Goal: Task Accomplishment & Management: Manage account settings

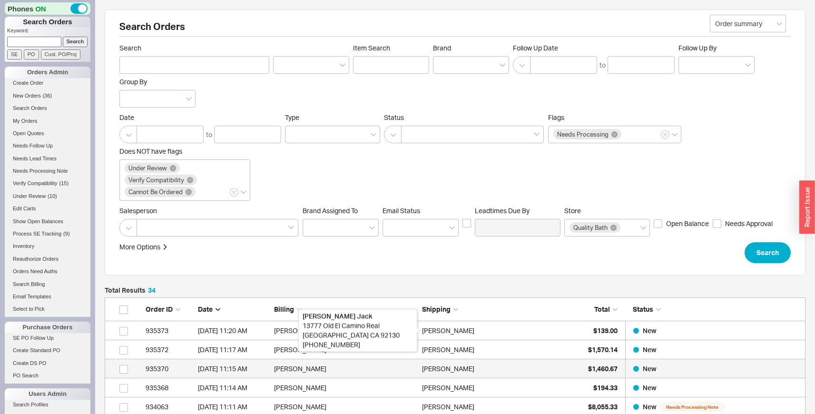
scroll to position [683, 694]
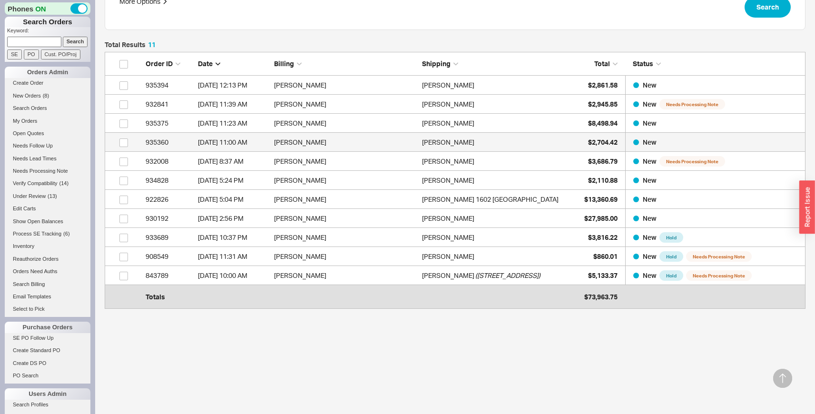
scroll to position [245, 694]
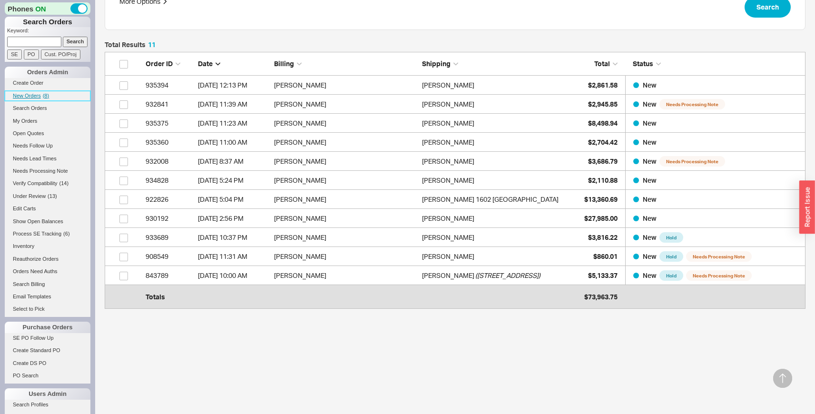
click at [40, 97] on span "New Orders" at bounding box center [27, 96] width 28 height 6
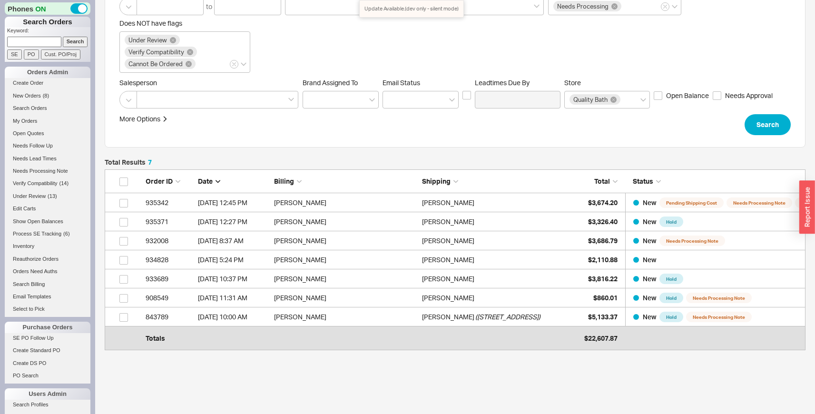
scroll to position [128, 0]
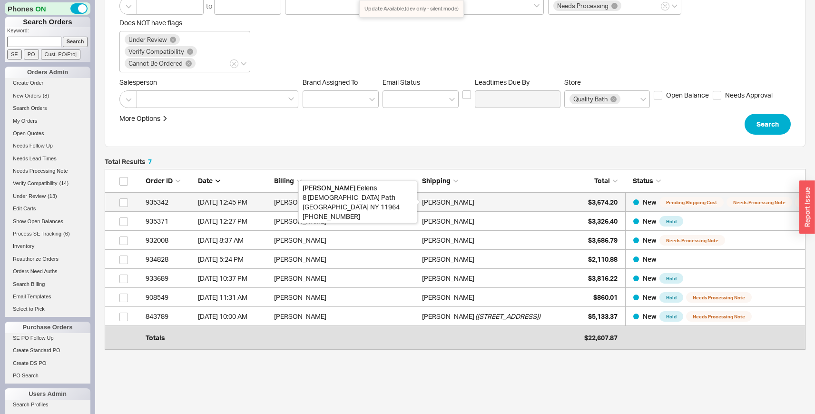
click at [440, 205] on div "[PERSON_NAME]" at bounding box center [448, 202] width 52 height 19
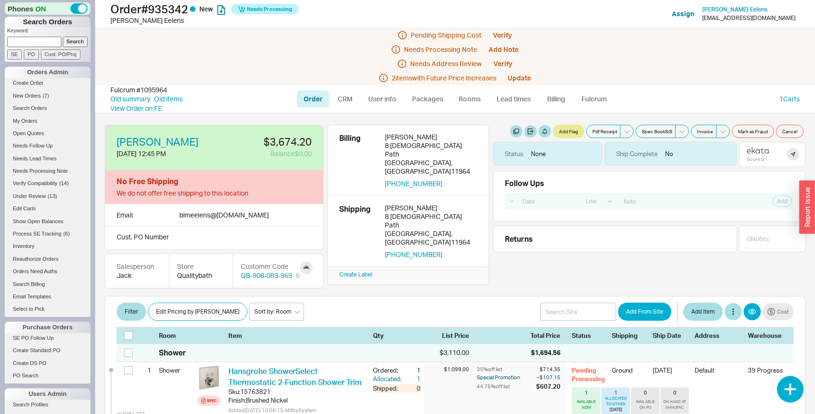
select select "LOW"
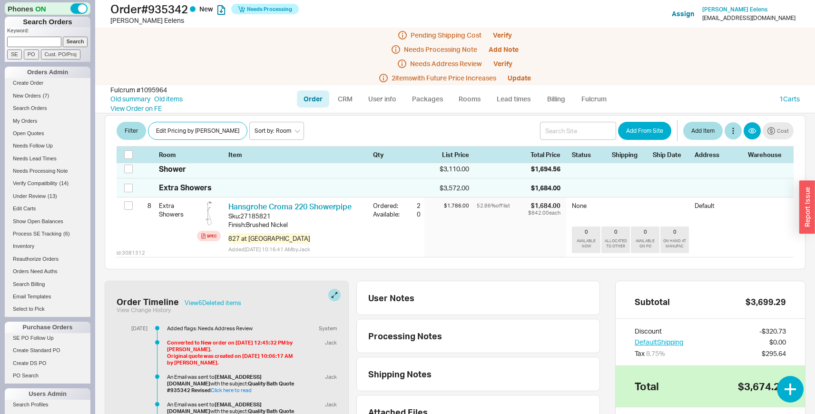
scroll to position [558, 0]
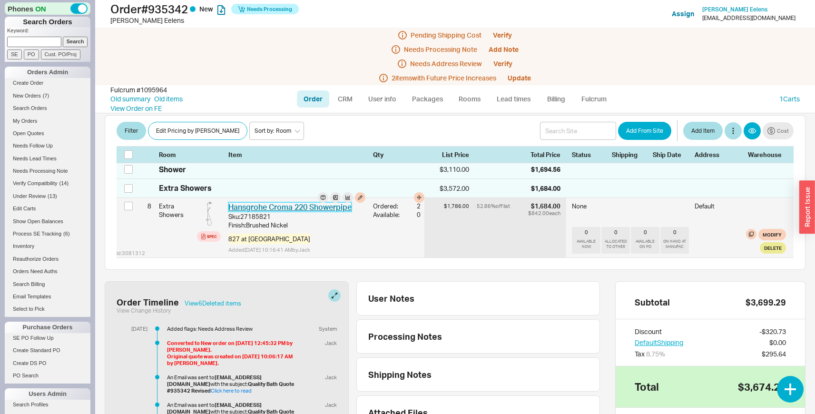
click at [321, 212] on link "Hansgrohe Croma 220 Showerpipe" at bounding box center [289, 207] width 123 height 10
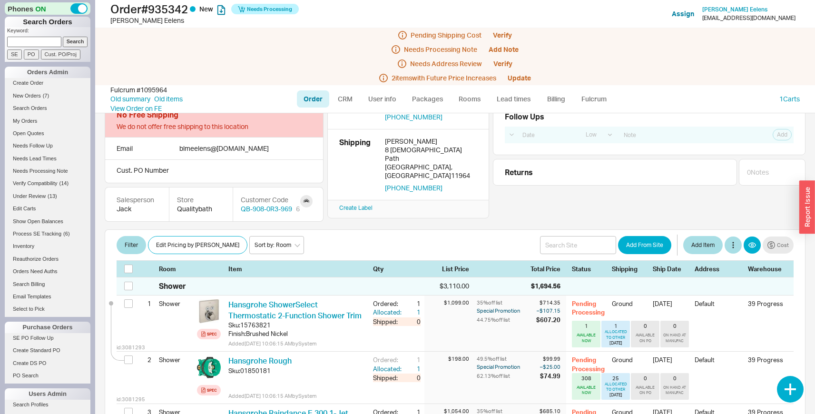
scroll to position [0, 0]
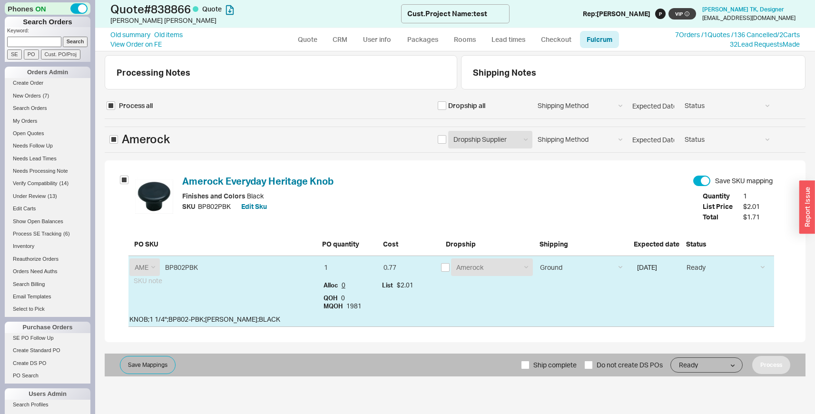
select select "AME"
click at [45, 98] on span "( 7 )" at bounding box center [46, 96] width 6 height 6
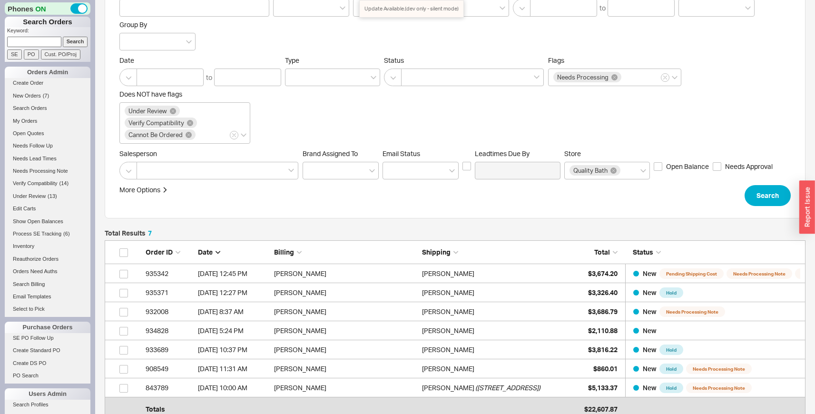
scroll to position [59, 0]
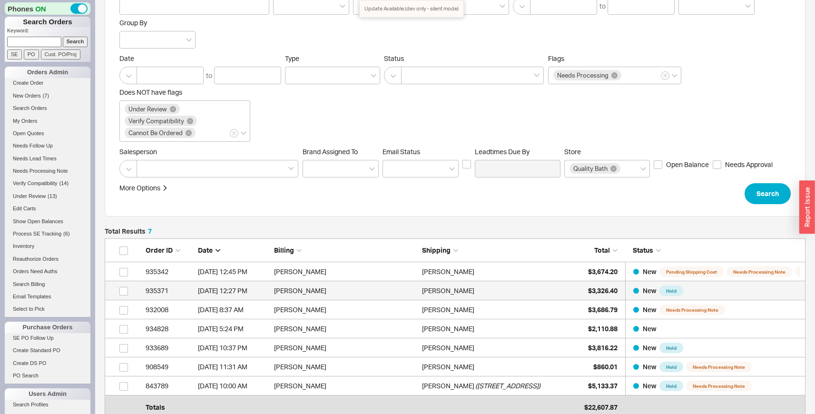
click at [547, 289] on div "[PERSON_NAME]" at bounding box center [493, 290] width 143 height 19
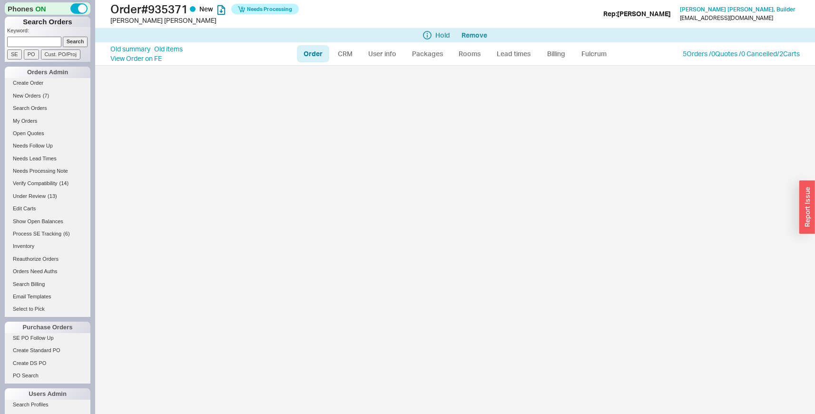
select select "LOW"
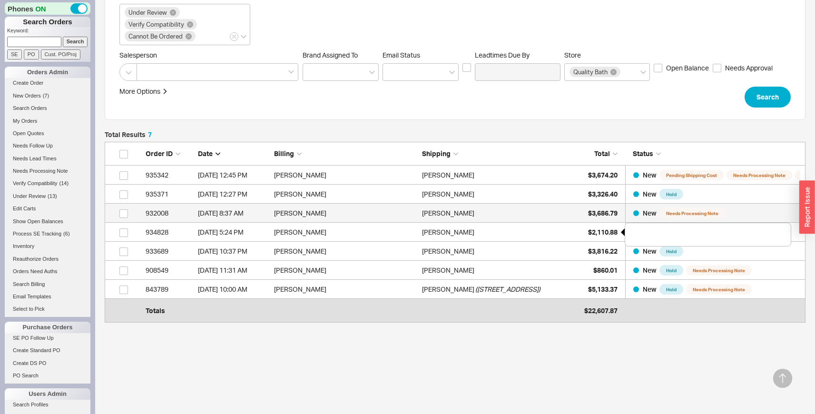
scroll to position [169, 694]
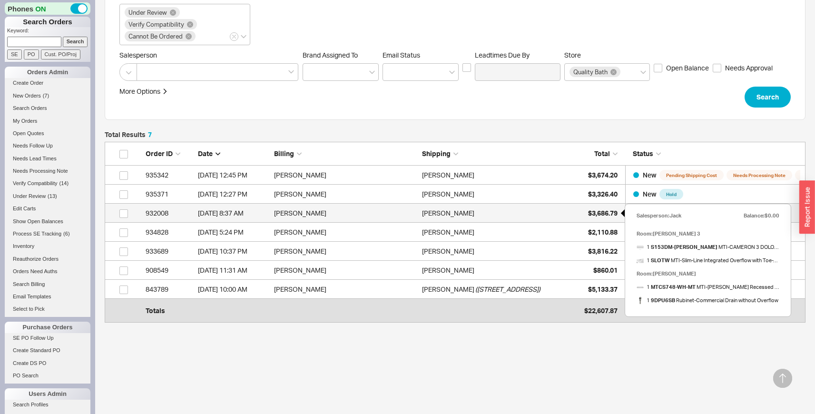
click at [598, 211] on span "$3,686.79" at bounding box center [602, 213] width 29 height 8
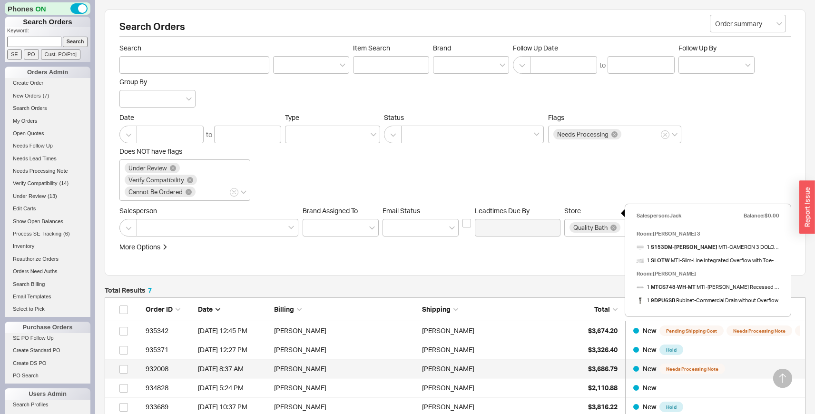
select select "LOW"
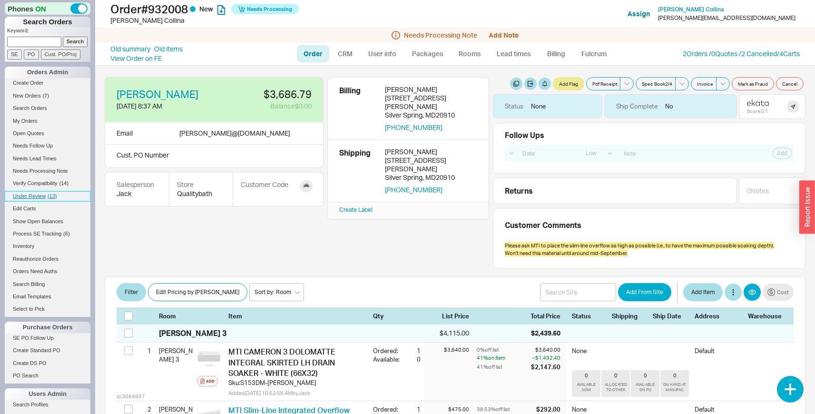
click at [41, 192] on link "Under Review ( 13 )" at bounding box center [48, 196] width 86 height 10
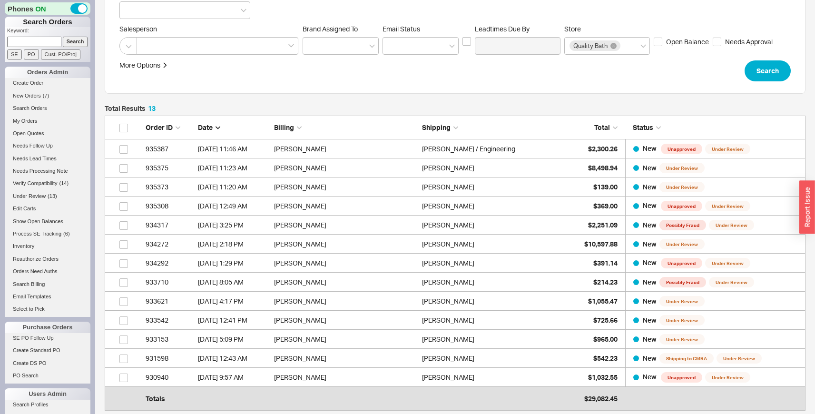
scroll to position [161, 0]
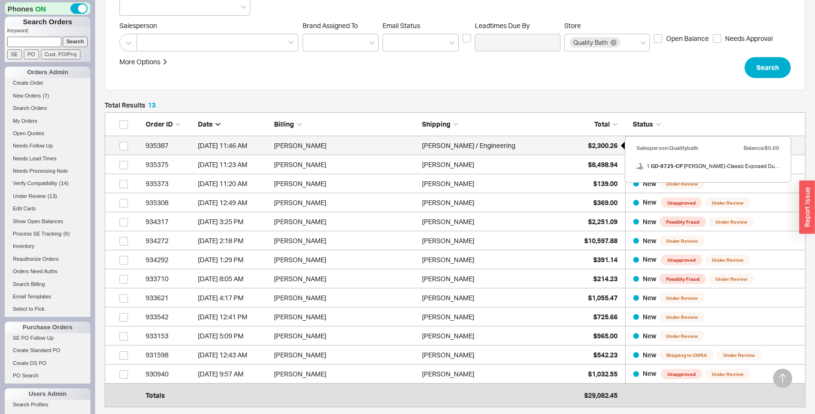
click at [574, 140] on div "$2,300.26" at bounding box center [594, 145] width 48 height 19
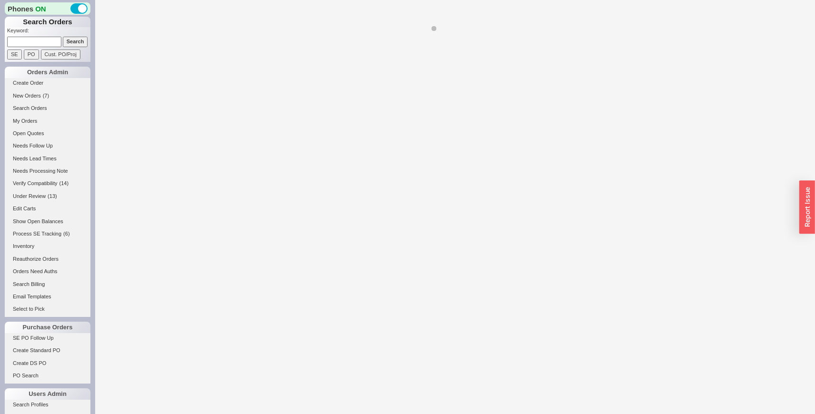
select select "LOW"
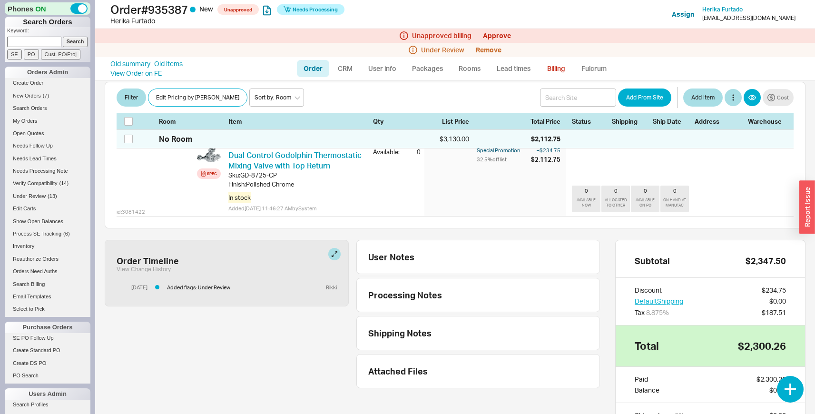
scroll to position [281, 0]
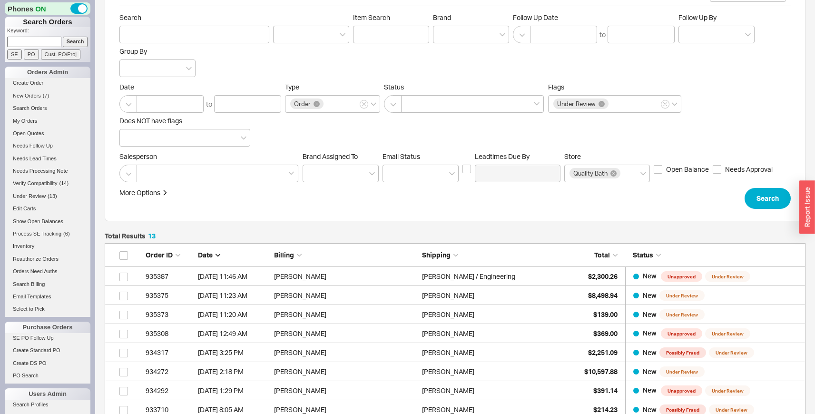
scroll to position [37, 0]
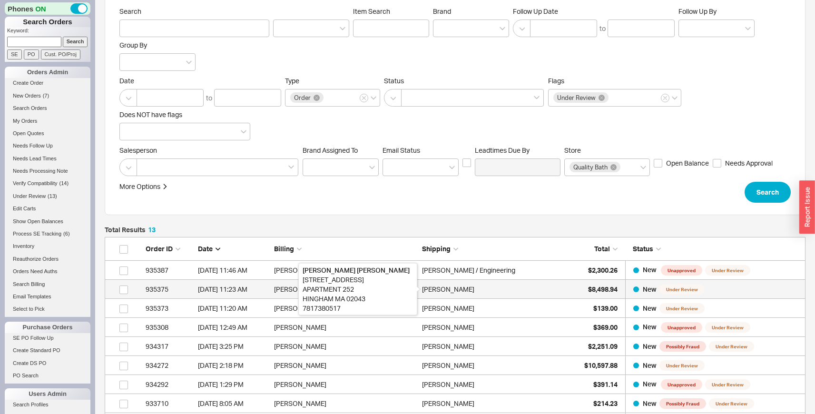
click at [431, 286] on div "[PERSON_NAME]" at bounding box center [448, 289] width 52 height 19
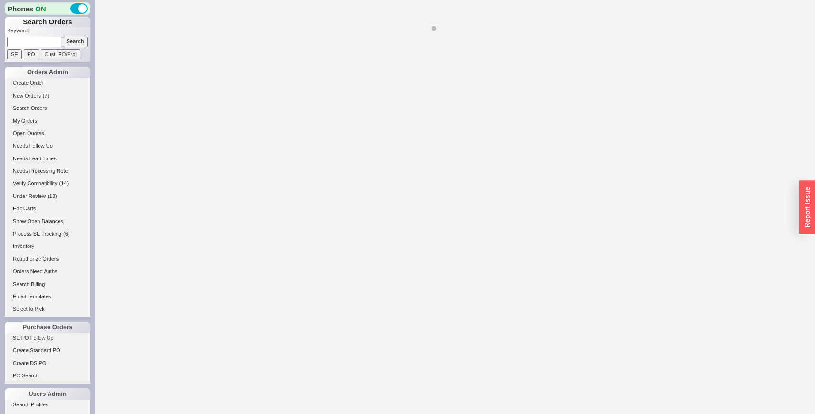
select select "LOW"
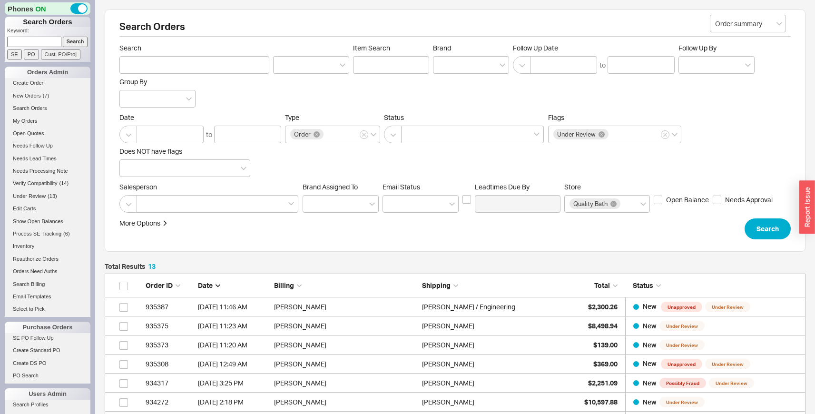
scroll to position [283, 694]
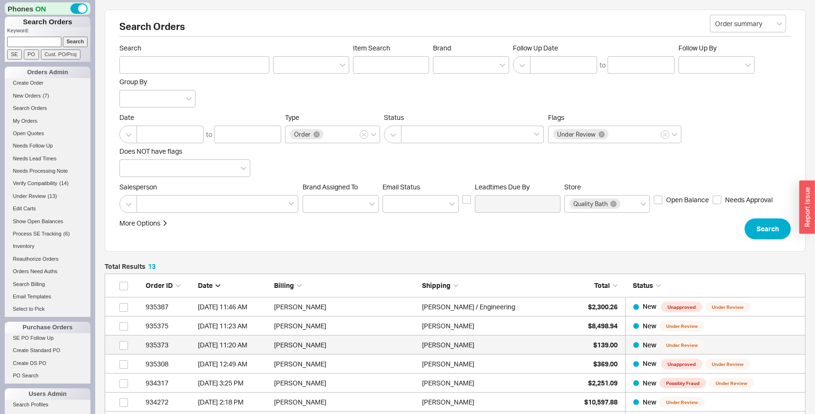
click at [492, 346] on div "[PERSON_NAME]" at bounding box center [493, 344] width 143 height 19
select select "LOW"
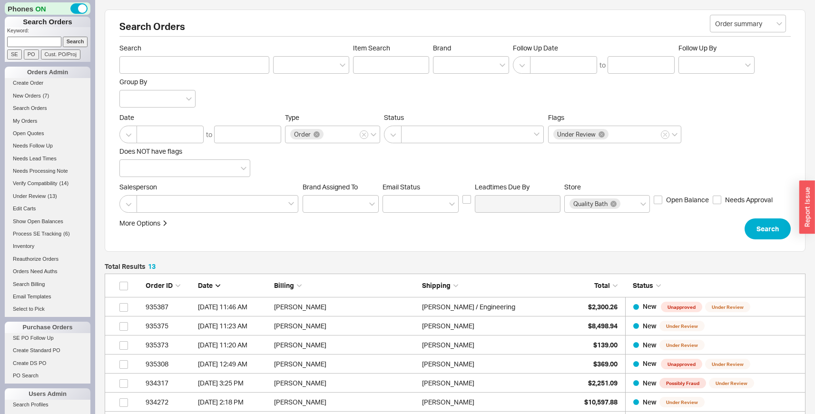
scroll to position [283, 694]
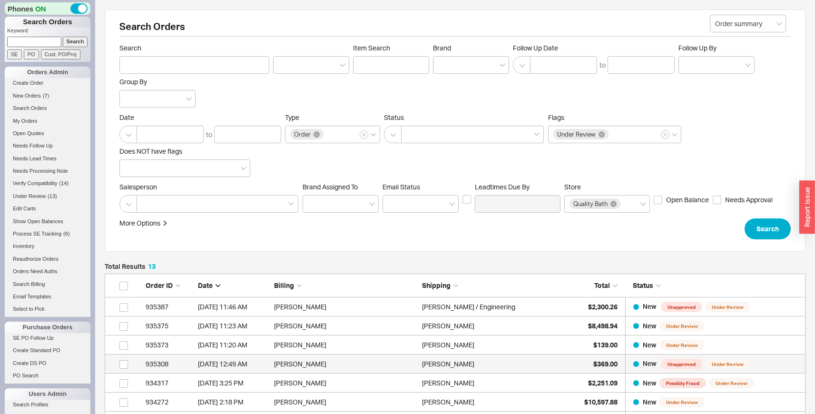
click at [492, 361] on div "[PERSON_NAME]" at bounding box center [493, 363] width 143 height 19
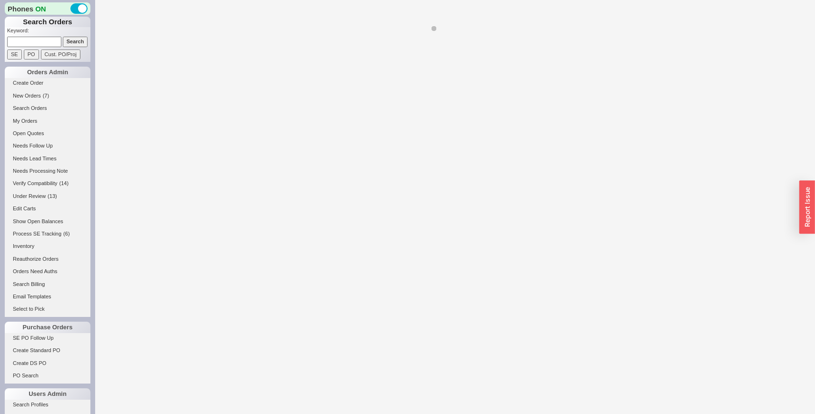
select select "LOW"
